Goal: Task Accomplishment & Management: Manage account settings

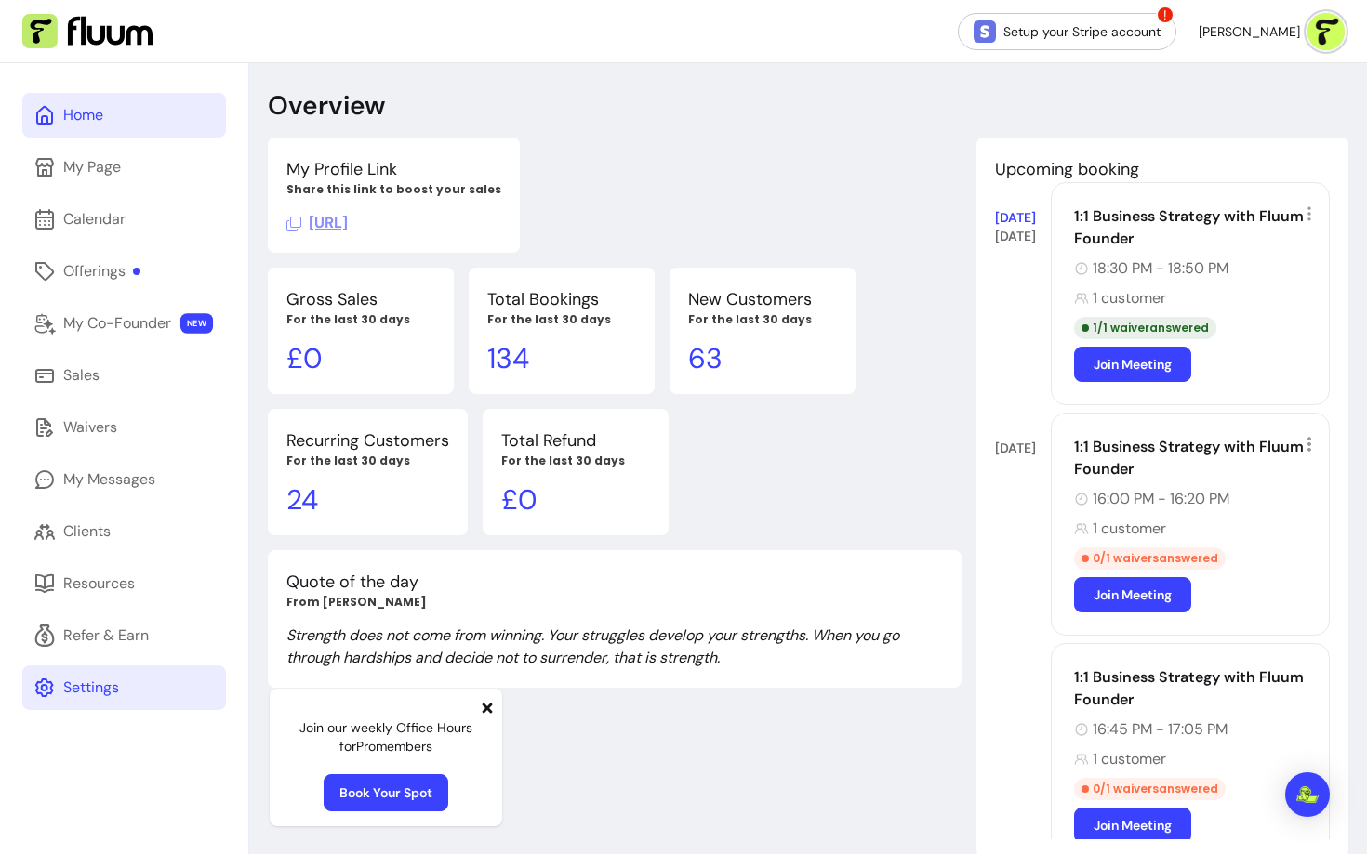
click at [95, 701] on link "Settings" at bounding box center [124, 688] width 204 height 45
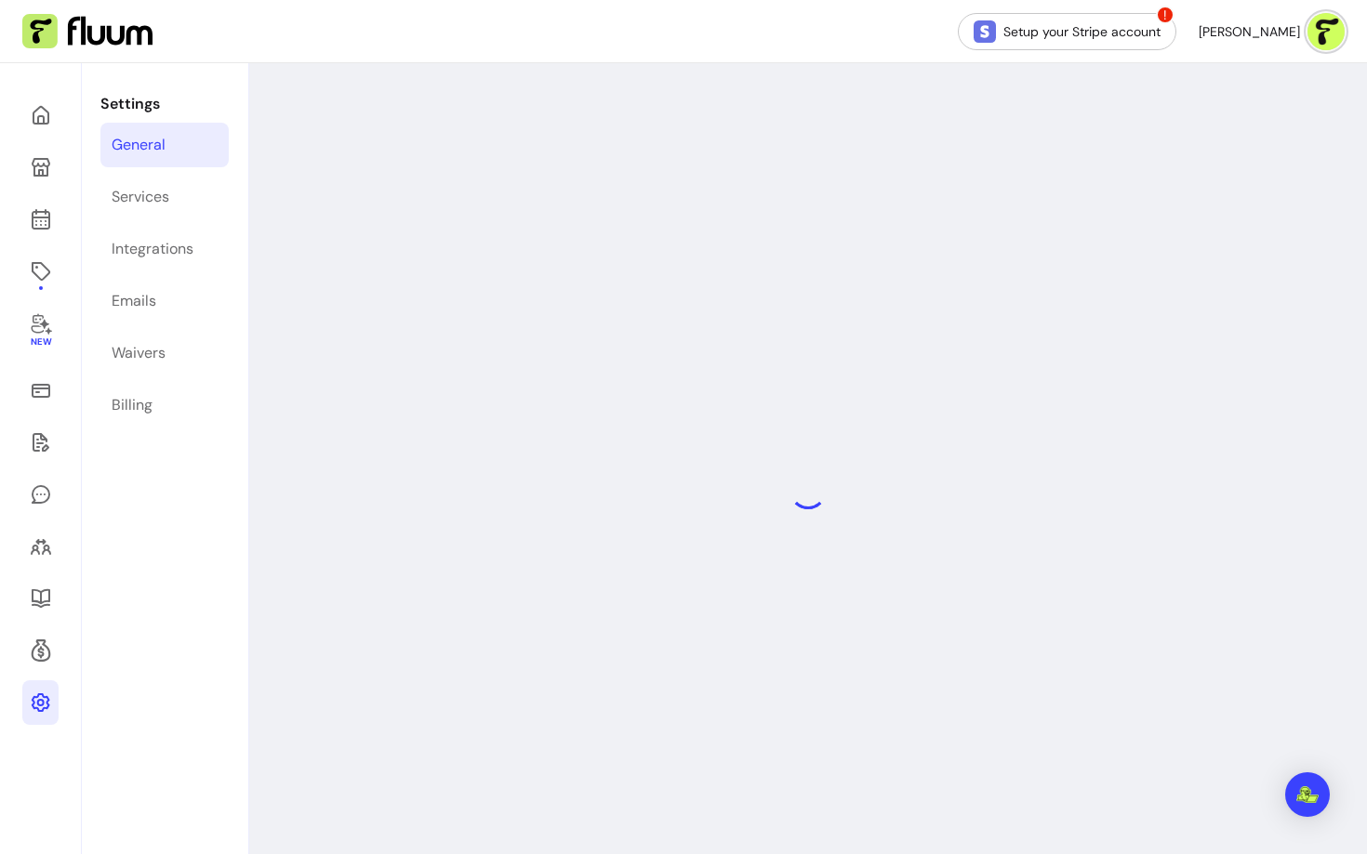
select select "**********"
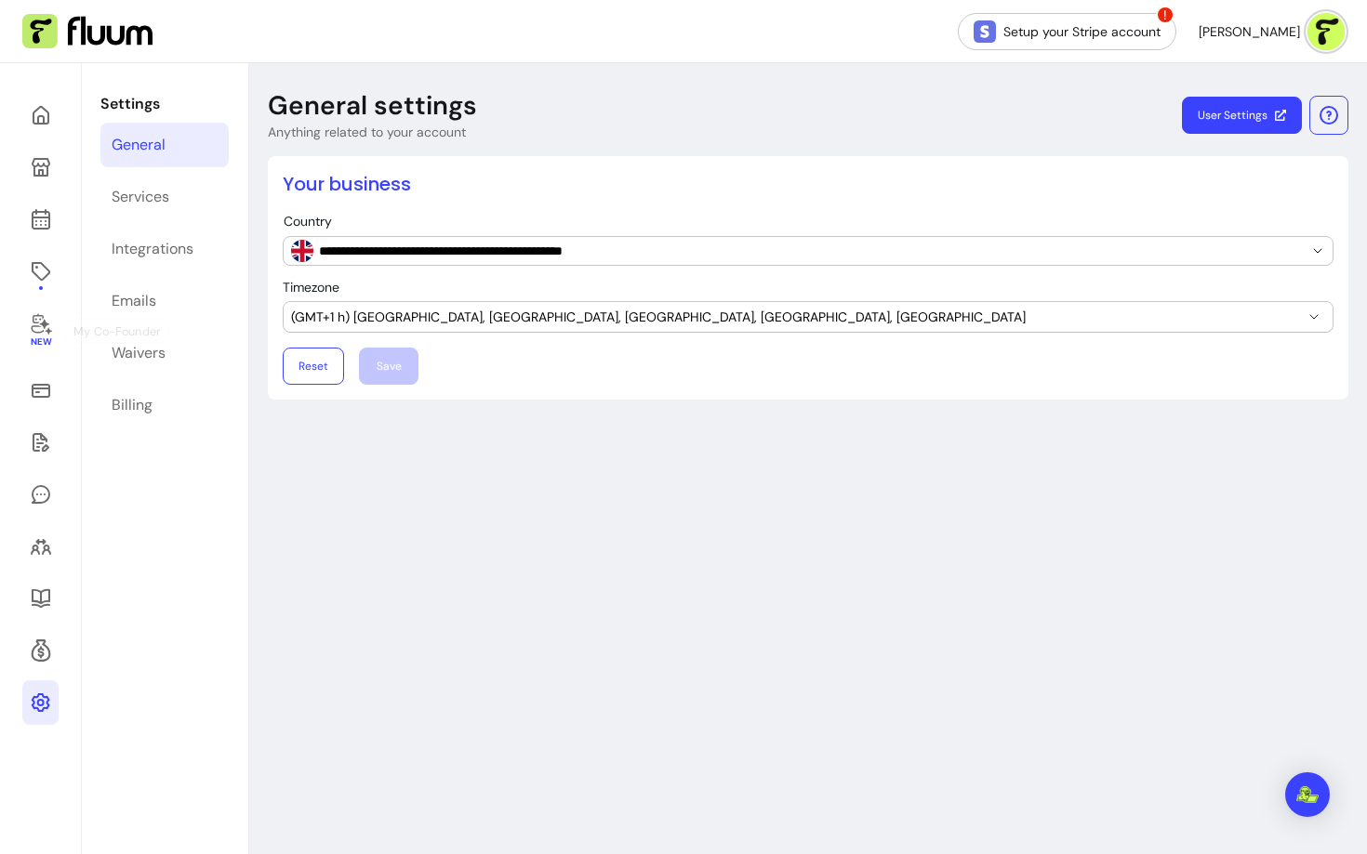
click at [45, 244] on div "New" at bounding box center [41, 490] width 82 height 854
click at [45, 258] on link at bounding box center [40, 271] width 36 height 45
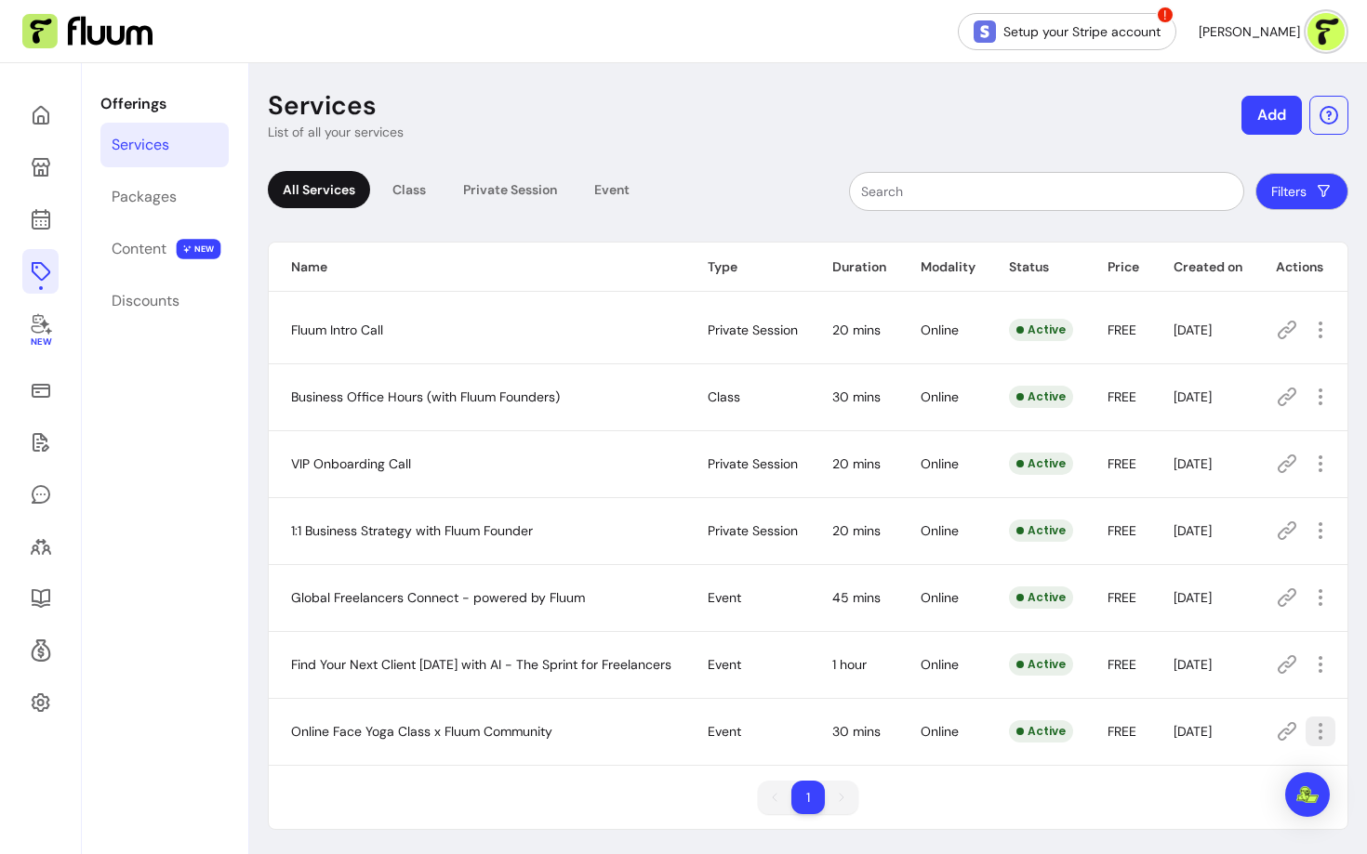
click at [1321, 738] on icon "button" at bounding box center [1320, 731] width 22 height 22
click at [1223, 567] on span "Amend" at bounding box center [1253, 567] width 136 height 19
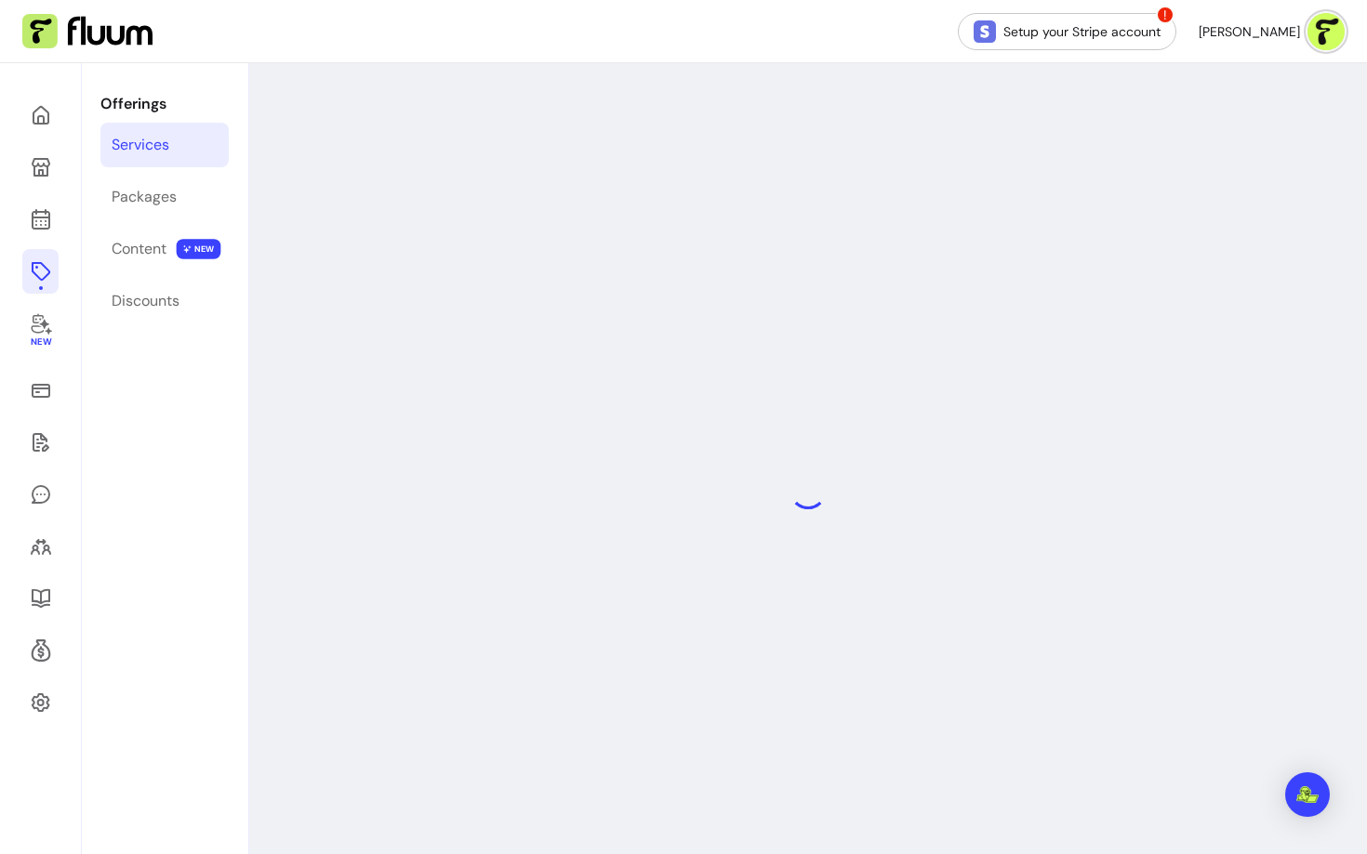
select select "***"
select select "******"
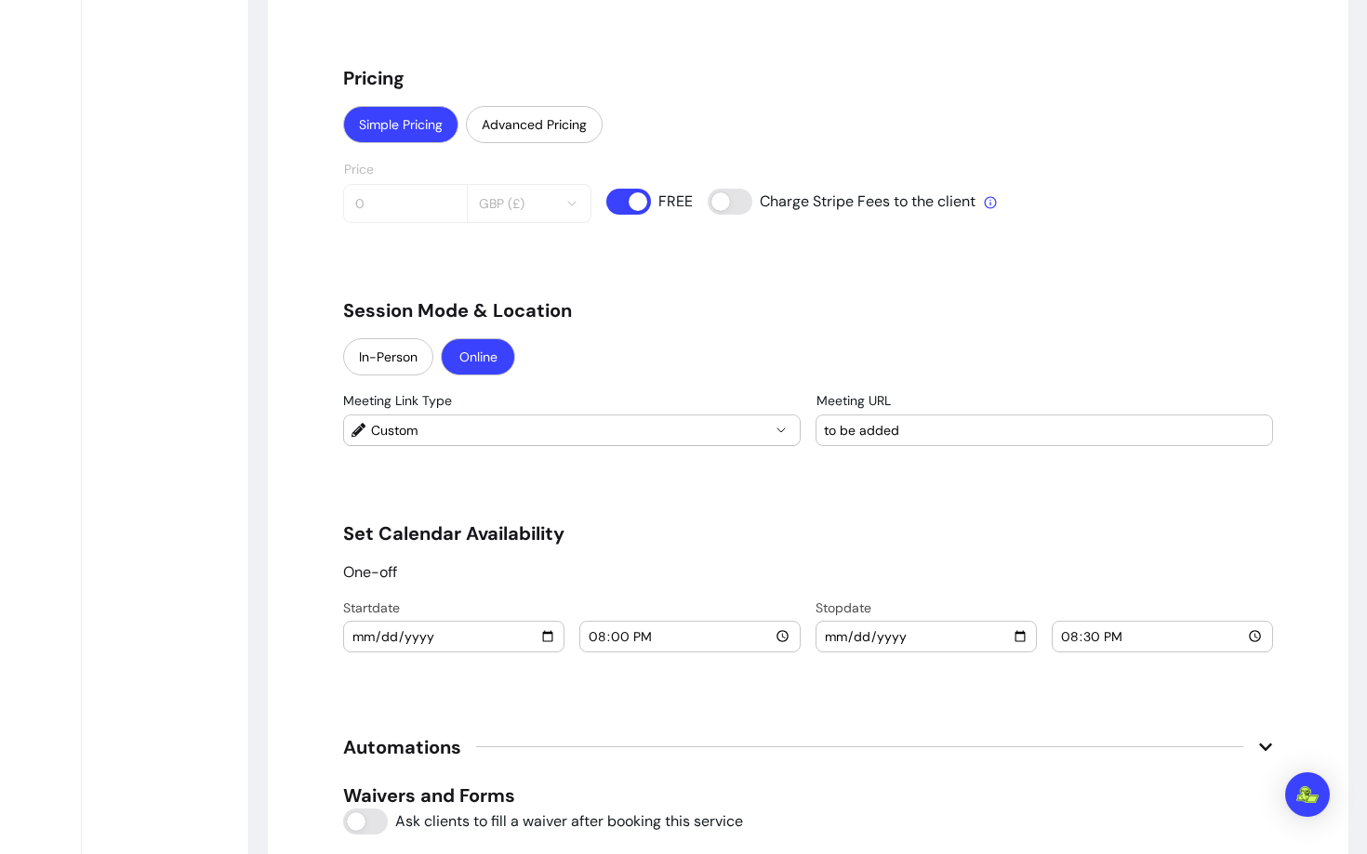
scroll to position [1499, 0]
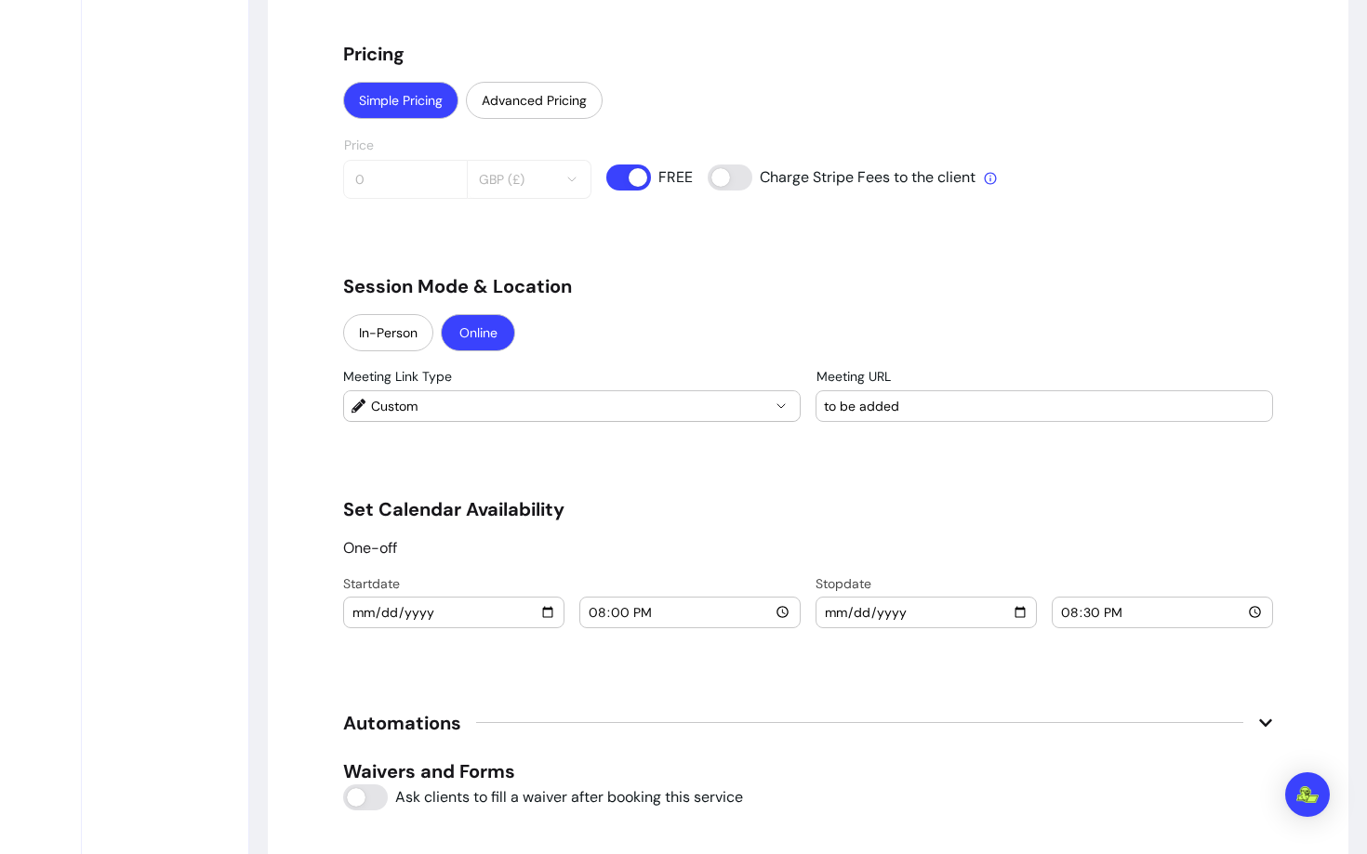
click at [901, 395] on div "to be added" at bounding box center [1044, 406] width 441 height 30
click at [879, 408] on input "to be added" at bounding box center [1044, 406] width 441 height 19
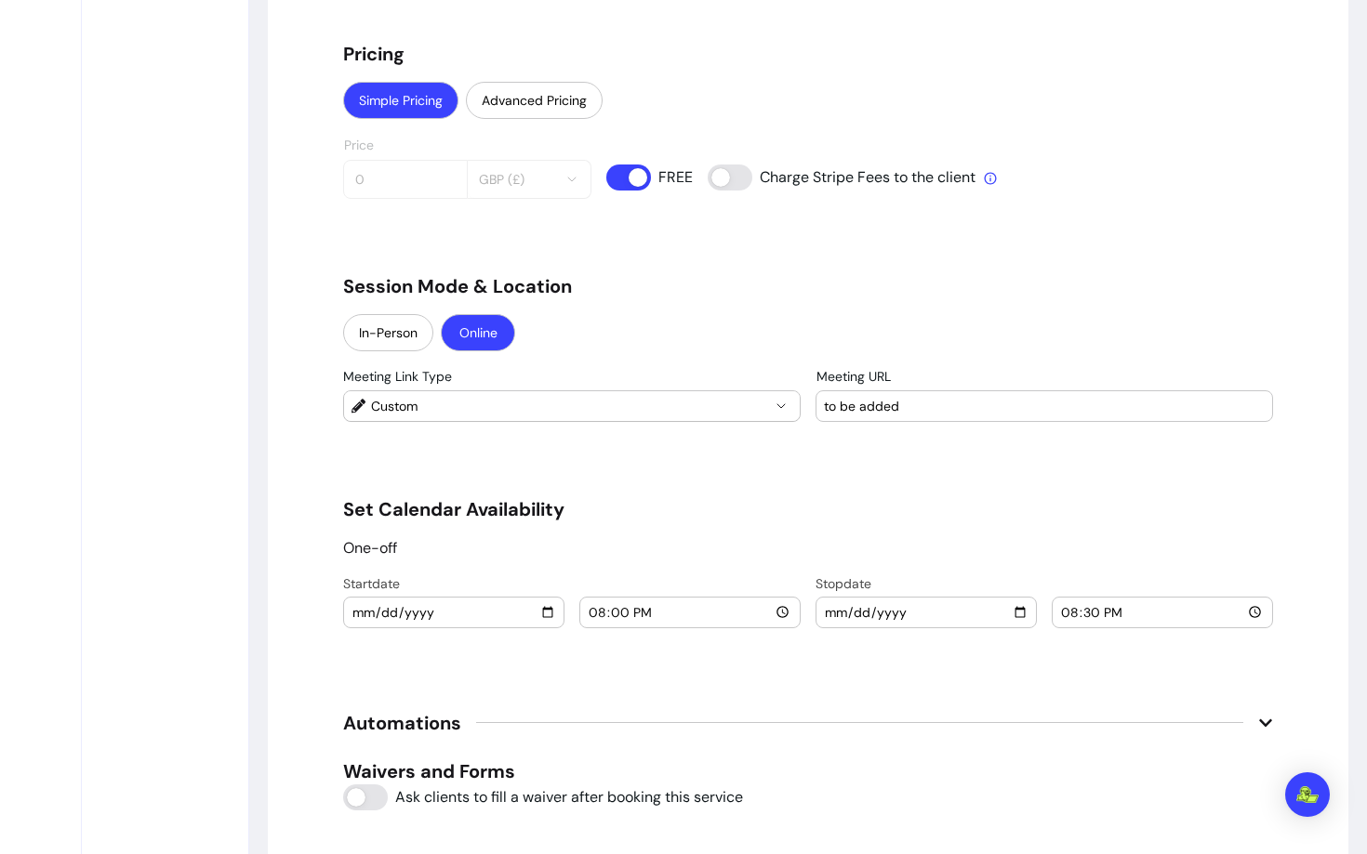
click at [879, 408] on input "to be added" at bounding box center [1044, 406] width 441 height 19
paste input "https://us06web.zoom.us/j/81016539761?pwd=hX80kMVPjv53Rb8NyHhlOQTnM3Bp7W.1"
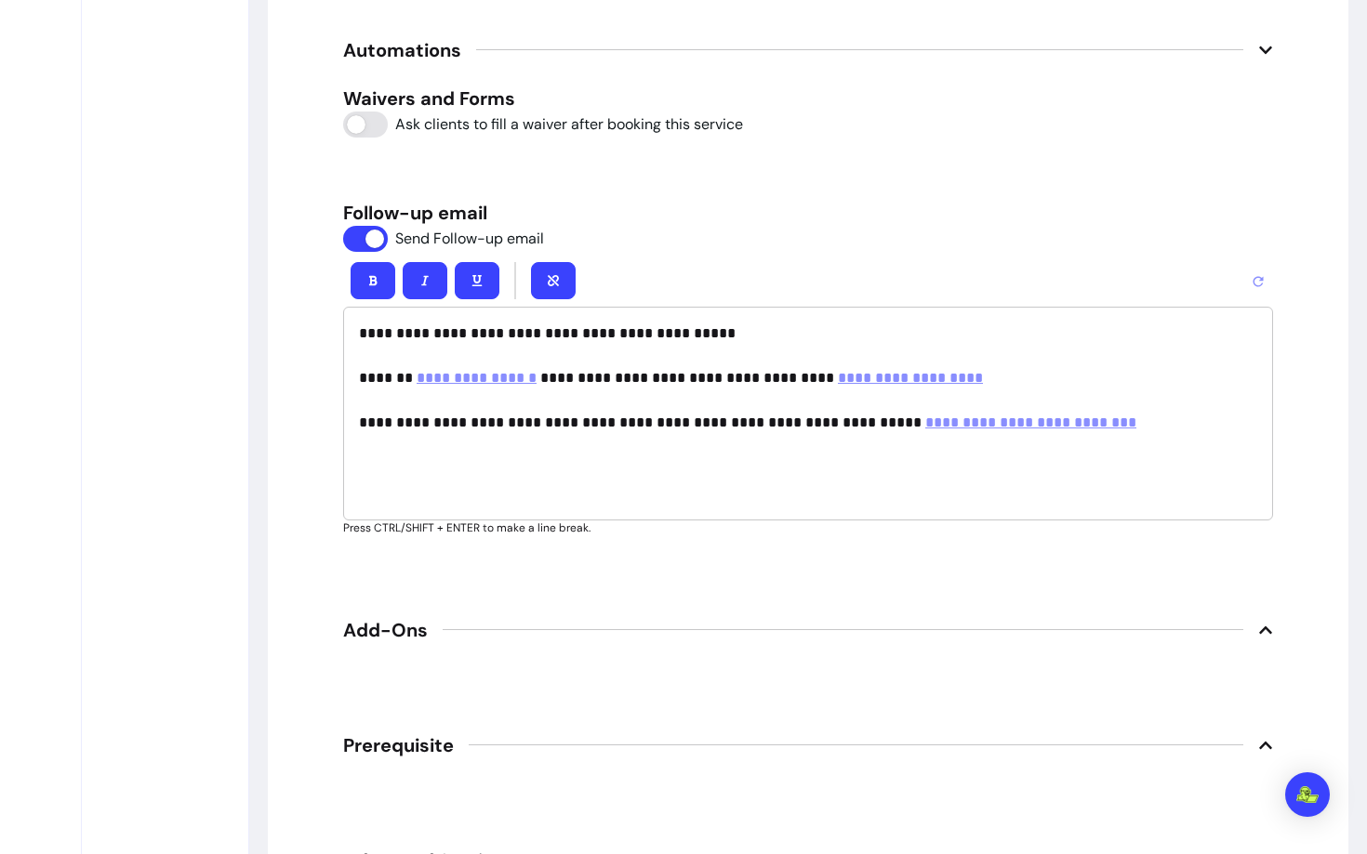
scroll to position [2601, 0]
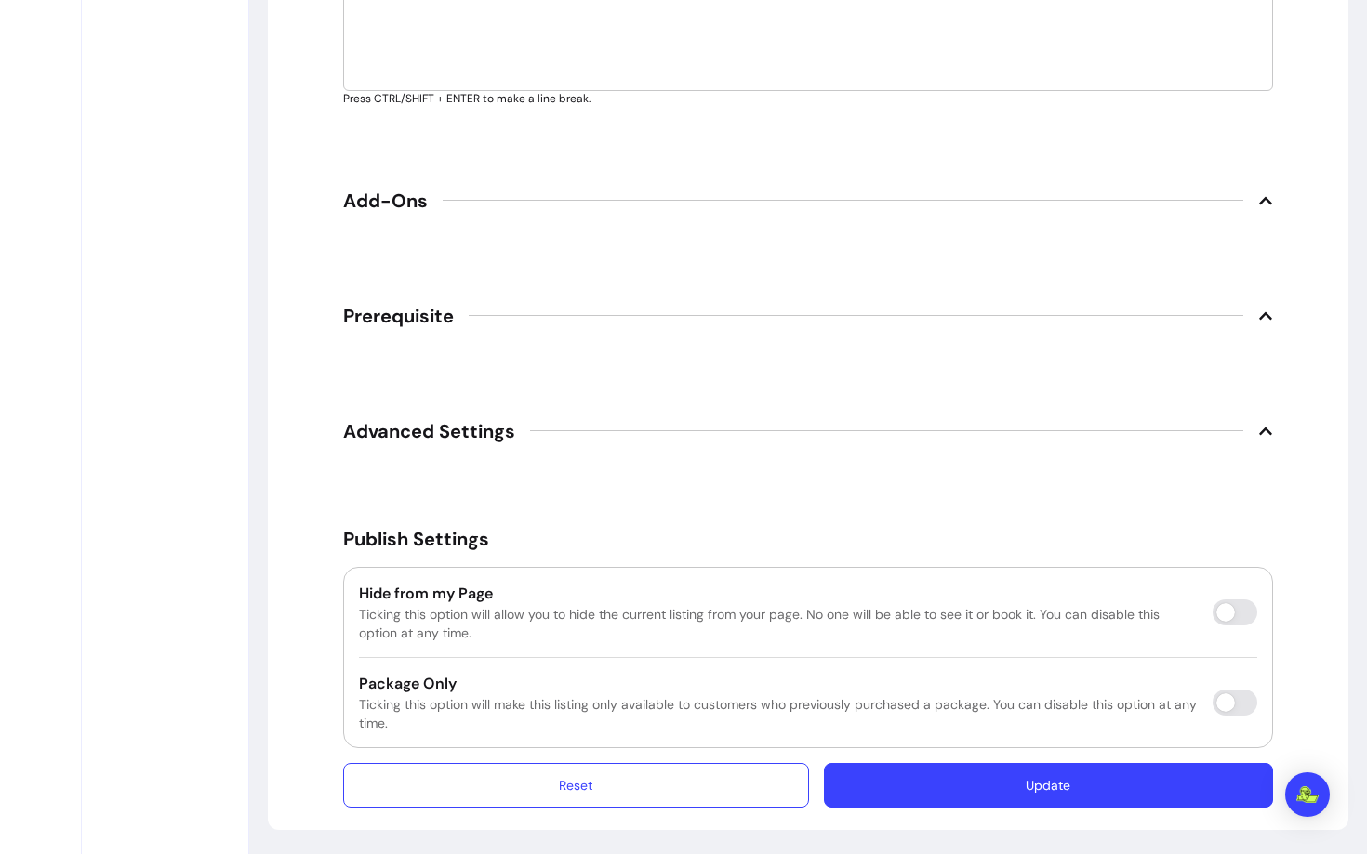
type input "https://us06web.zoom.us/j/81016539761?pwd=hX80kMVPjv53Rb8NyHhlOQTnM3Bp7W.1"
click at [1027, 793] on button "Update" at bounding box center [1048, 785] width 449 height 45
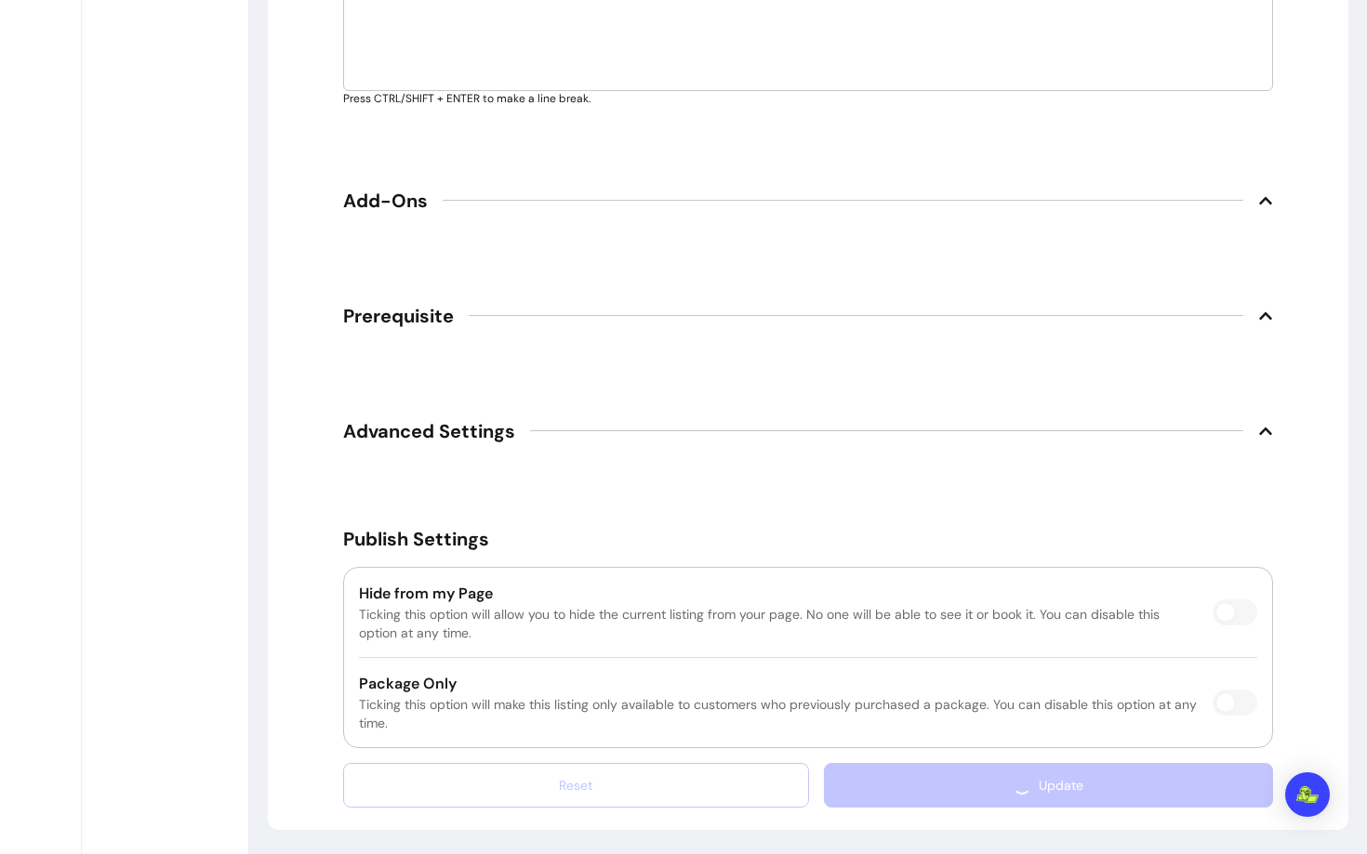
scroll to position [63, 0]
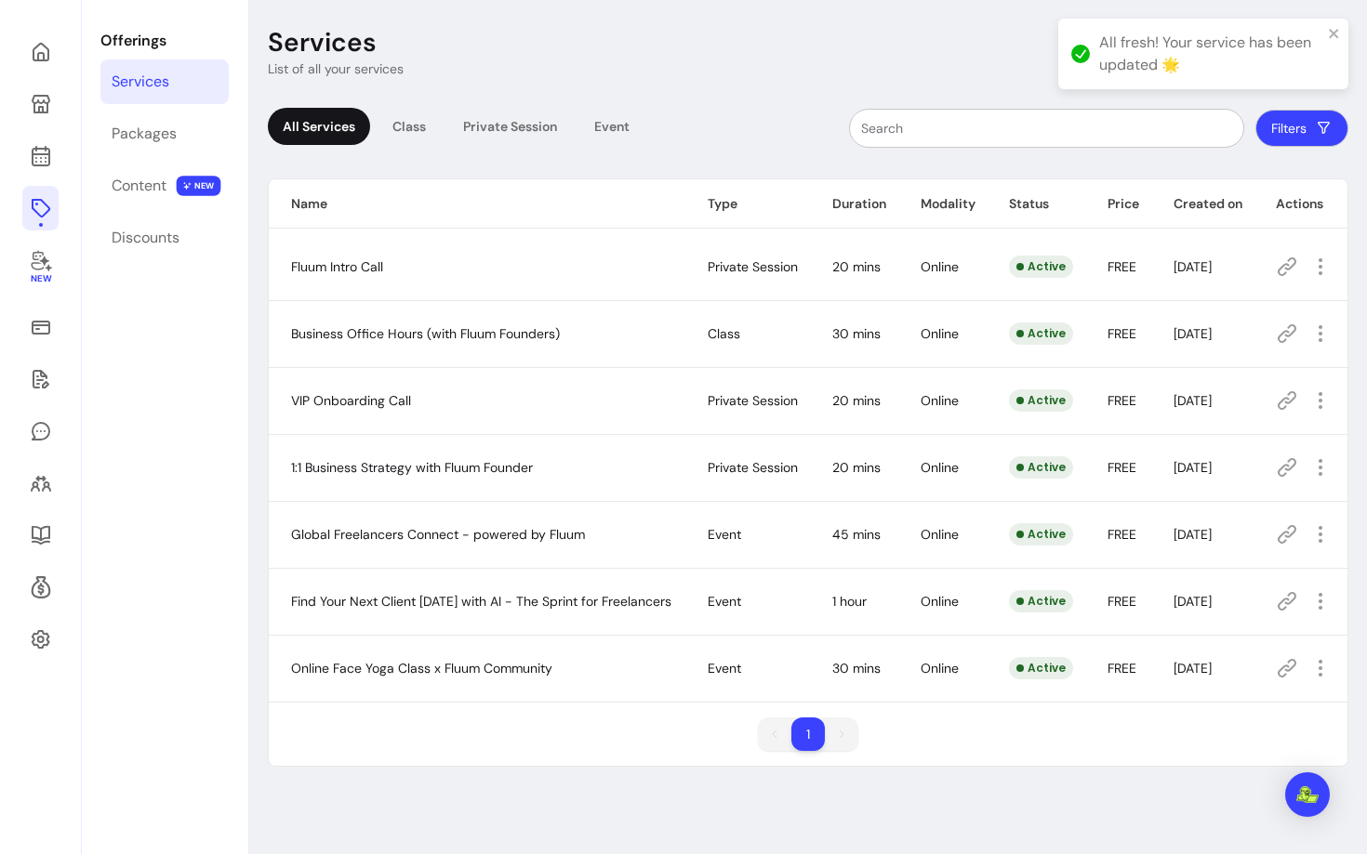
click at [1290, 671] on icon at bounding box center [1287, 668] width 22 height 22
